Goal: Information Seeking & Learning: Find specific fact

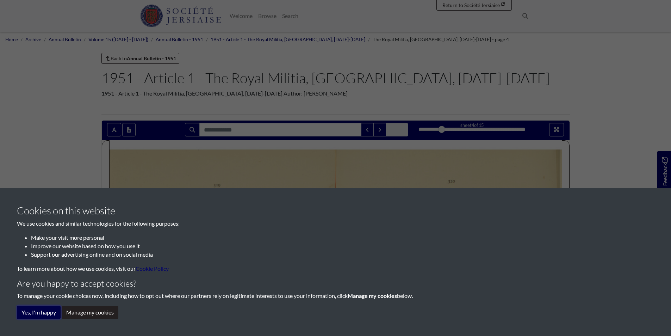
click at [40, 314] on button "Yes, I'm happy" at bounding box center [39, 312] width 44 height 13
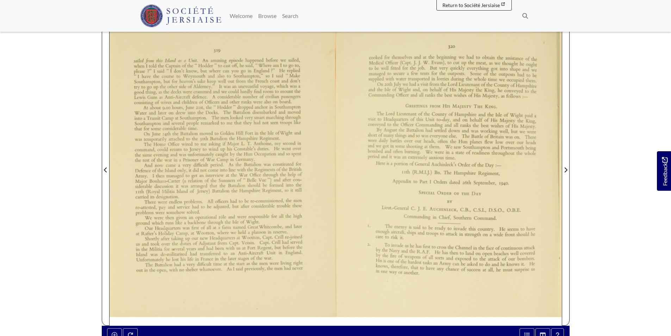
scroll to position [141, 0]
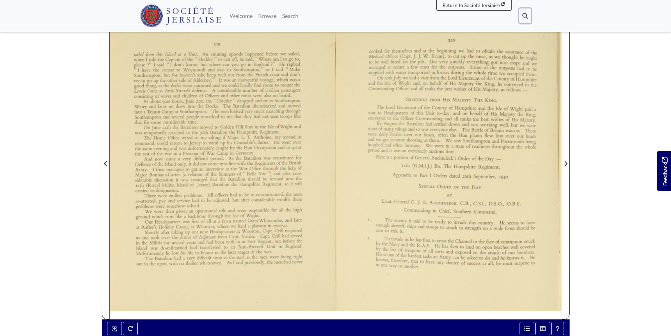
click at [524, 17] on icon at bounding box center [526, 16] width 6 height 6
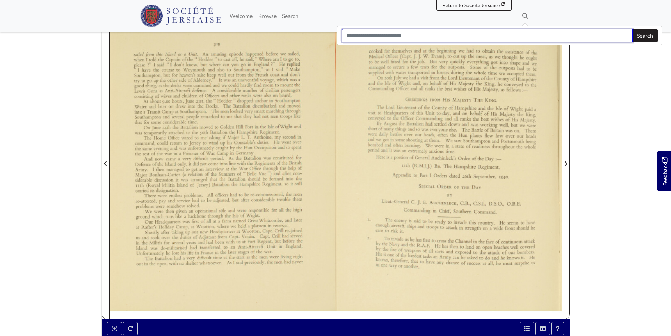
click at [420, 33] on input "Search" at bounding box center [487, 35] width 291 height 13
type input "******"
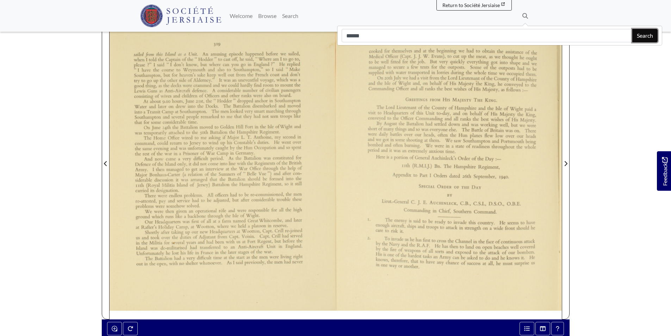
click at [651, 36] on button "Search" at bounding box center [645, 35] width 25 height 13
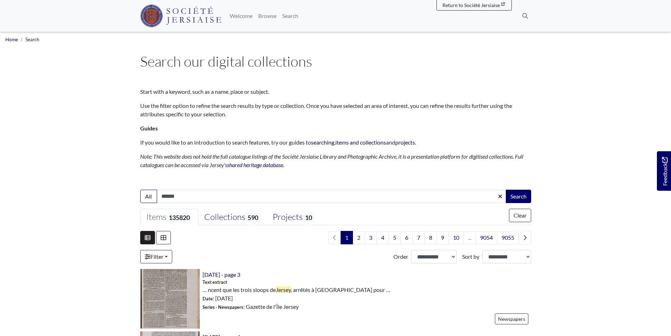
drag, startPoint x: 184, startPoint y: 192, endPoint x: 79, endPoint y: 193, distance: 105.0
